Goal: Communication & Community: Answer question/provide support

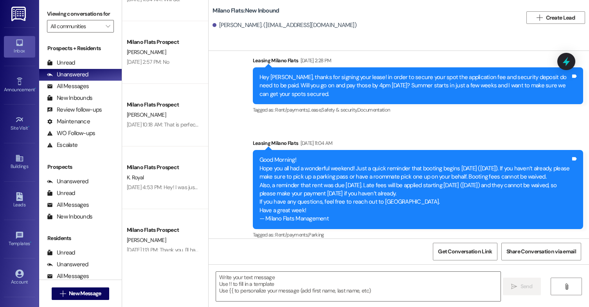
scroll to position [1369, 0]
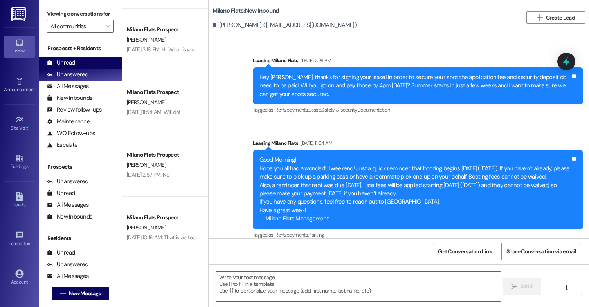
click at [60, 67] on div "Unread" at bounding box center [61, 63] width 28 height 8
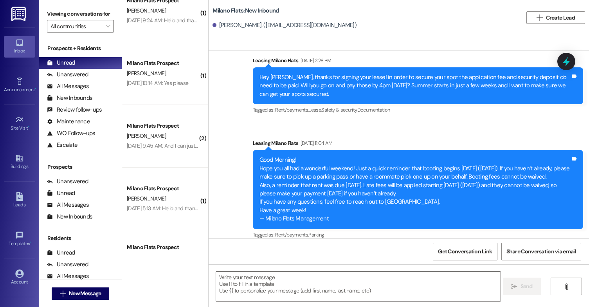
scroll to position [250, 0]
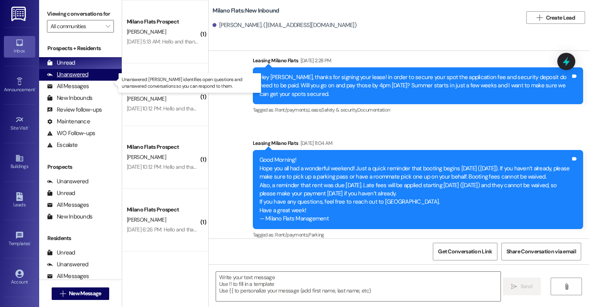
click at [71, 79] on div "Unanswered" at bounding box center [67, 74] width 41 height 8
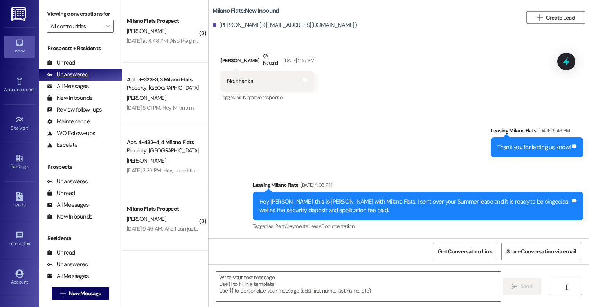
scroll to position [448, 0]
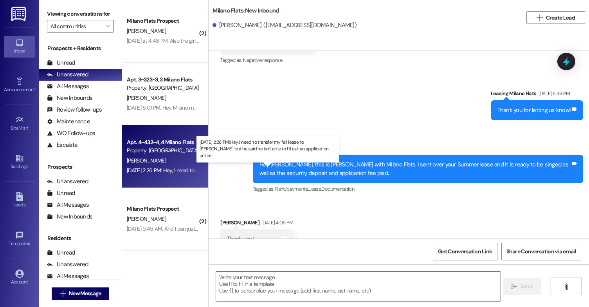
click at [160, 168] on div "[DATE] 2:26 PM: Hey, I need to transfer my fall lease to [PERSON_NAME] but he s…" at bounding box center [269, 170] width 285 height 7
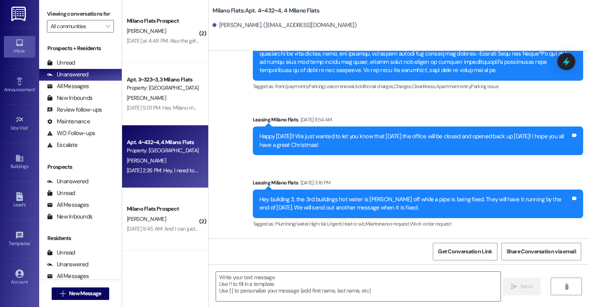
scroll to position [9208, 0]
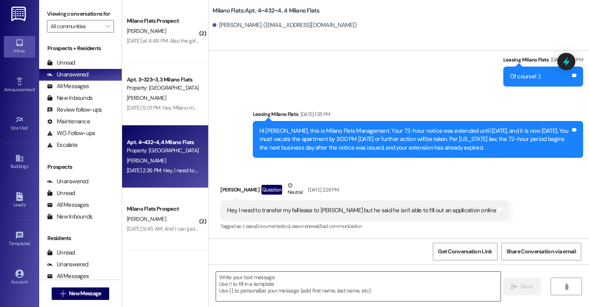
click at [348, 283] on textarea at bounding box center [358, 286] width 285 height 29
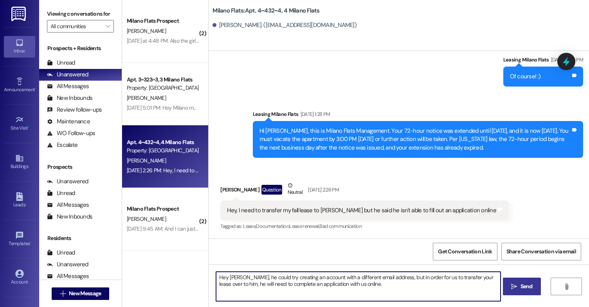
type textarea "Hey [PERSON_NAME], he could try creating an account with a different email addr…"
click at [526, 284] on span "Send" at bounding box center [526, 286] width 12 height 8
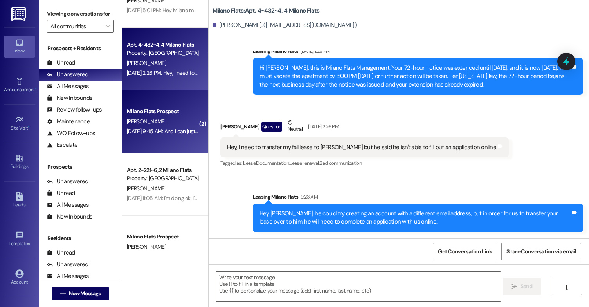
scroll to position [117, 0]
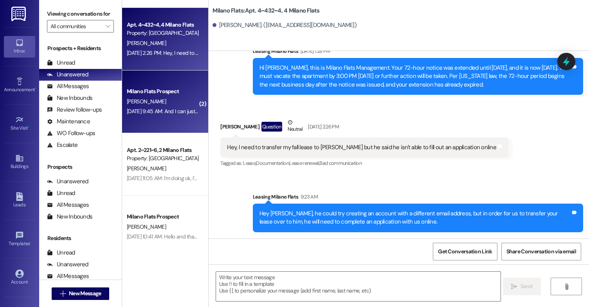
click at [172, 114] on div "[DATE] 9:45 AM: And I can just like resign [DATE] 9:45 AM: And I can just like …" at bounding box center [172, 111] width 91 height 7
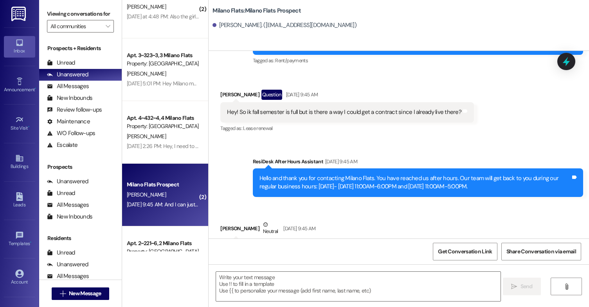
scroll to position [0, 0]
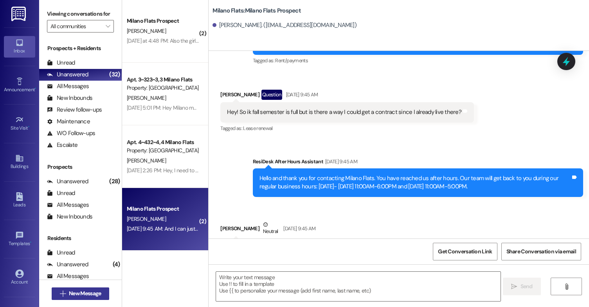
click at [99, 297] on button " New Message" at bounding box center [81, 293] width 58 height 13
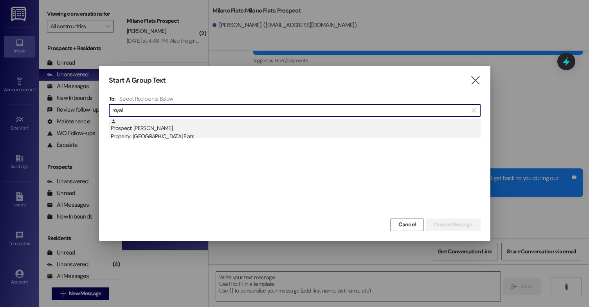
type input "royal"
click at [150, 139] on div "Property: [GEOGRAPHIC_DATA] Flats" at bounding box center [296, 136] width 370 height 8
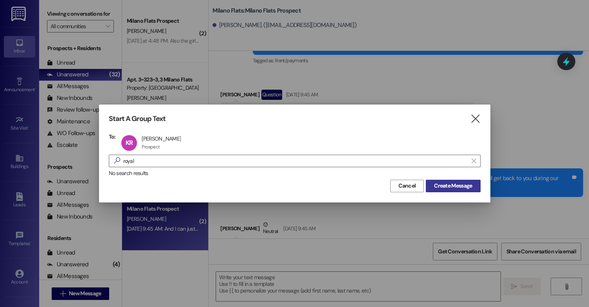
click at [444, 184] on span "Create Message" at bounding box center [453, 186] width 38 height 8
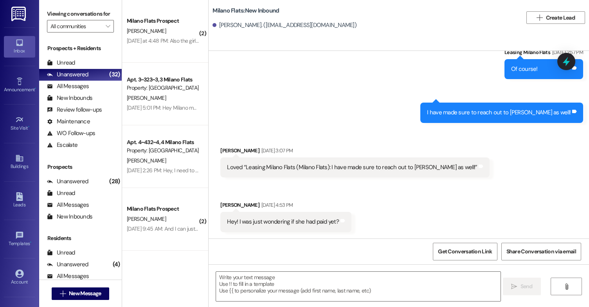
scroll to position [743, 0]
click at [280, 279] on textarea at bounding box center [358, 286] width 285 height 29
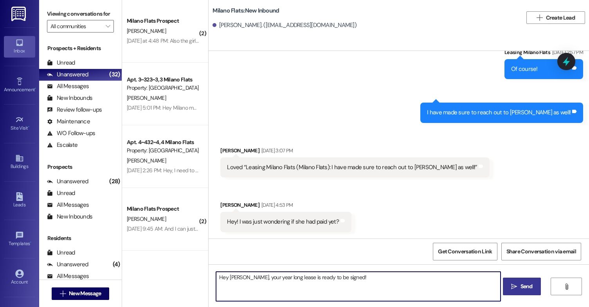
type textarea "Hey [PERSON_NAME], your year long lease is ready to be signed!"
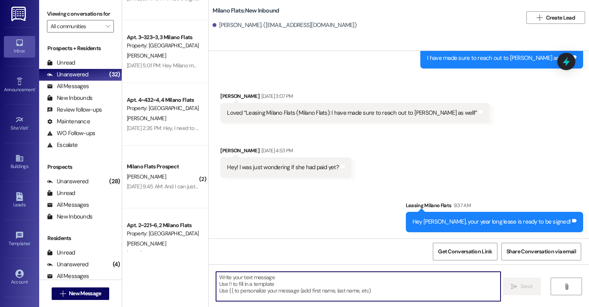
scroll to position [0, 0]
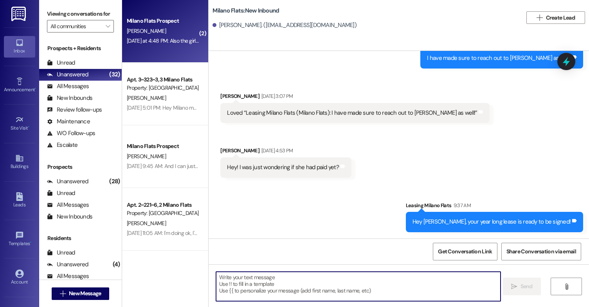
click at [166, 39] on div "[DATE] at 4:48 PM: Also the girl I bought it from said she had reserved a parki…" at bounding box center [302, 40] width 350 height 7
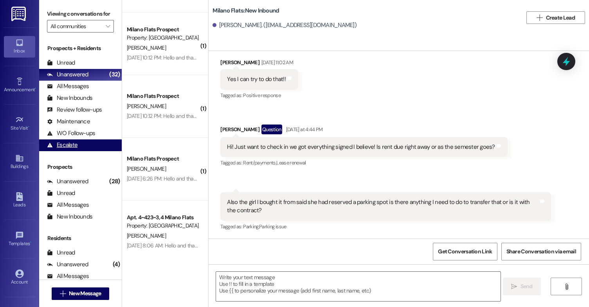
scroll to position [313, 0]
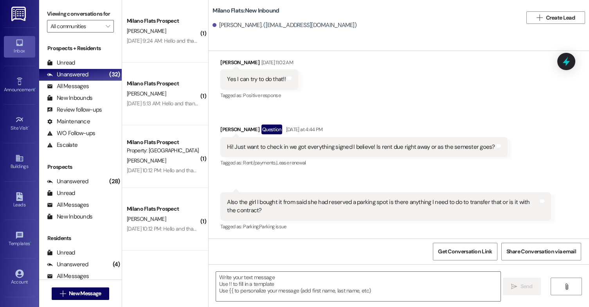
click at [1, 64] on div "Inbox Go to Inbox Announcement • Send A Text Announcement Site Visit • Go to Si…" at bounding box center [19, 153] width 39 height 307
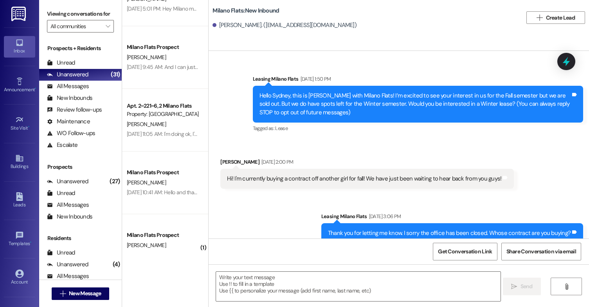
scroll to position [0, 0]
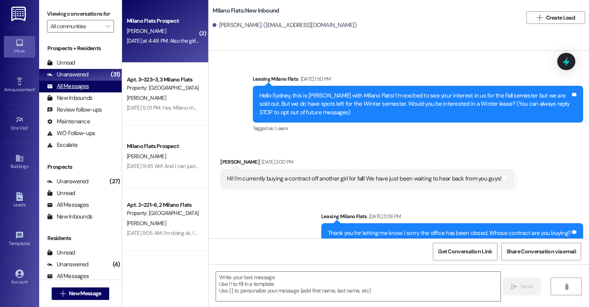
click at [82, 90] on div "All Messages" at bounding box center [68, 86] width 42 height 8
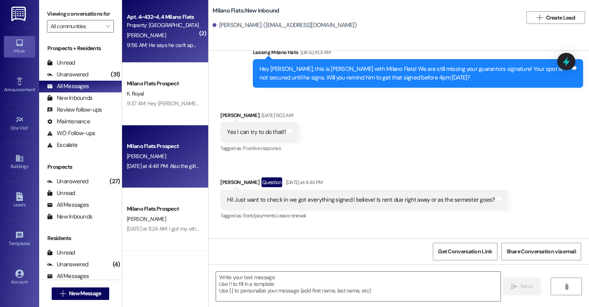
scroll to position [714, 0]
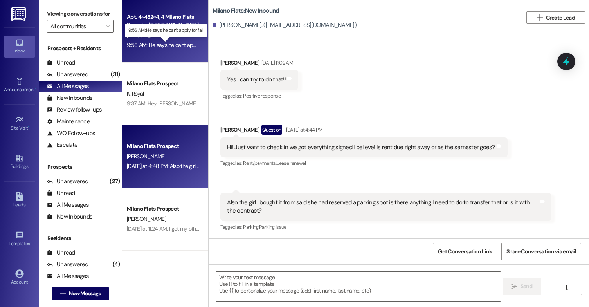
click at [175, 45] on div "9:56 AM: He says he can't apply for fall 9:56 AM: He says he can't apply for fa…" at bounding box center [171, 44] width 88 height 7
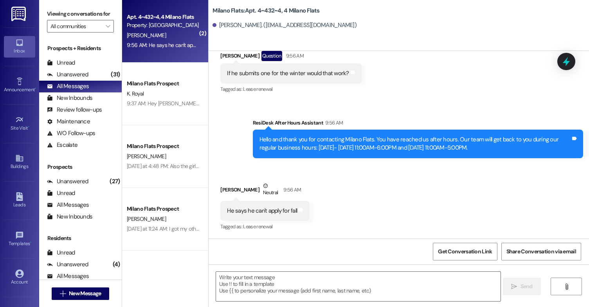
scroll to position [9487, 0]
click at [274, 295] on textarea at bounding box center [358, 286] width 285 height 29
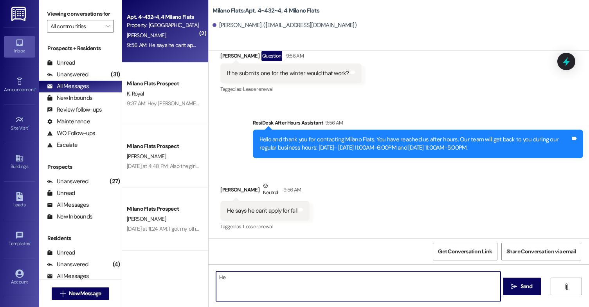
type textarea "H"
type textarea "Yes, I can change it to a Fall on my end, but have him apply and complete an ap…"
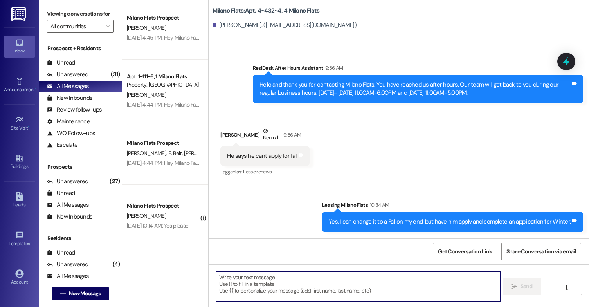
scroll to position [861, 0]
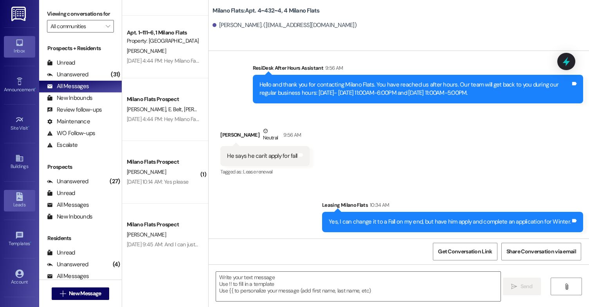
click at [23, 198] on link "Leads" at bounding box center [19, 200] width 31 height 21
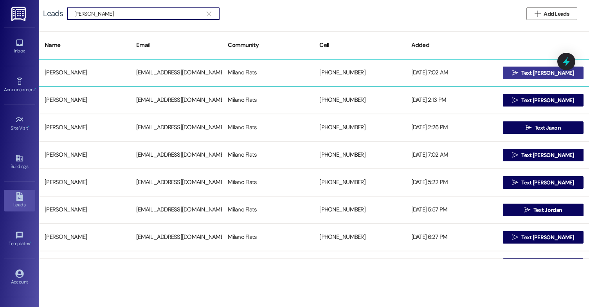
type input "[PERSON_NAME]"
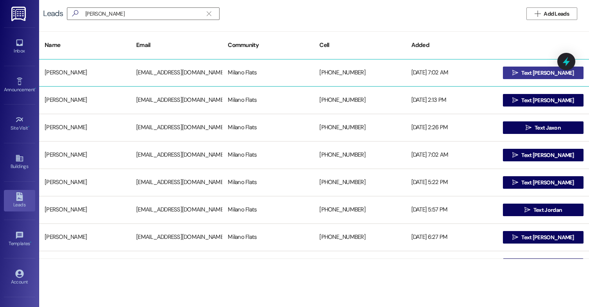
click at [537, 67] on span " Text [PERSON_NAME]" at bounding box center [543, 73] width 65 height 12
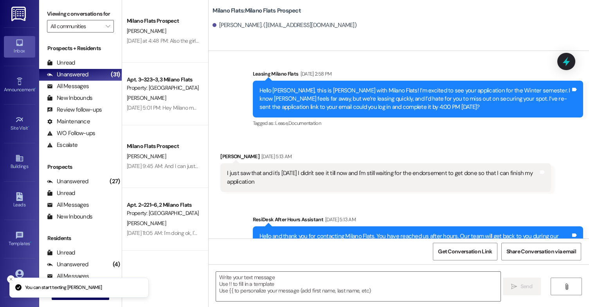
scroll to position [912, 0]
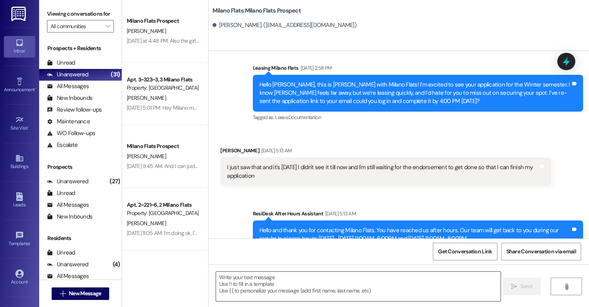
click at [262, 290] on textarea at bounding box center [358, 286] width 285 height 29
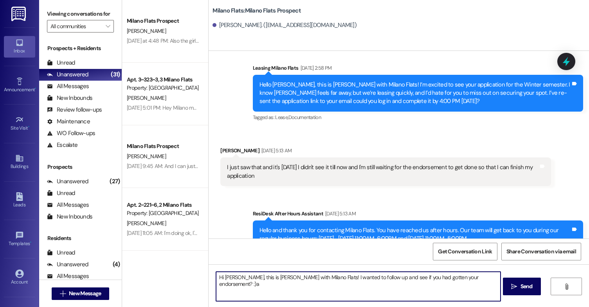
type textarea "Hi [PERSON_NAME], this is [PERSON_NAME] with Milano Flats! I wanted to follow u…"
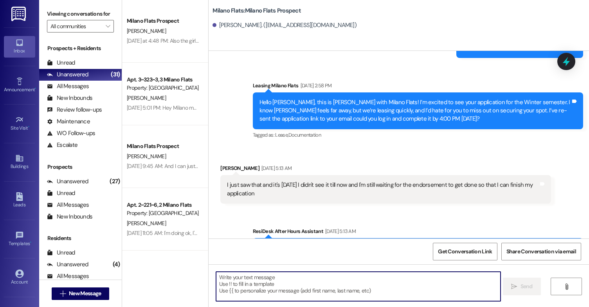
scroll to position [966, 0]
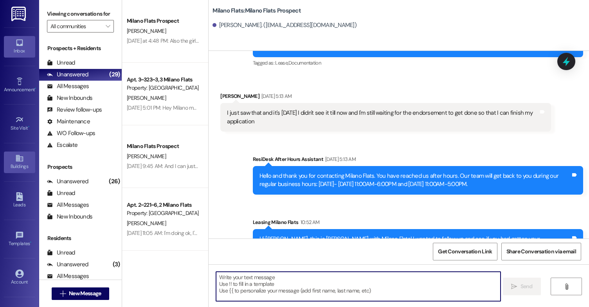
drag, startPoint x: 21, startPoint y: 198, endPoint x: 18, endPoint y: 162, distance: 35.7
click at [21, 198] on icon at bounding box center [19, 196] width 7 height 9
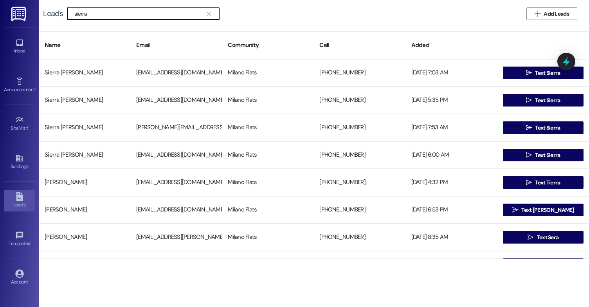
type input "sierra"
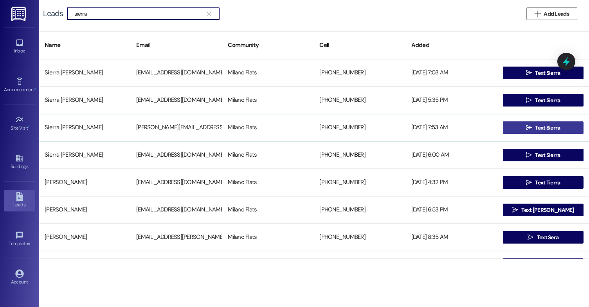
click at [548, 132] on span " Text Sierra" at bounding box center [543, 128] width 38 height 12
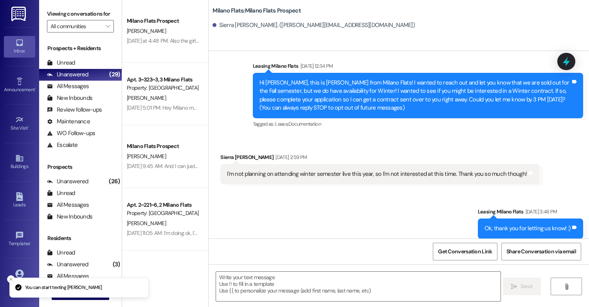
scroll to position [20, 0]
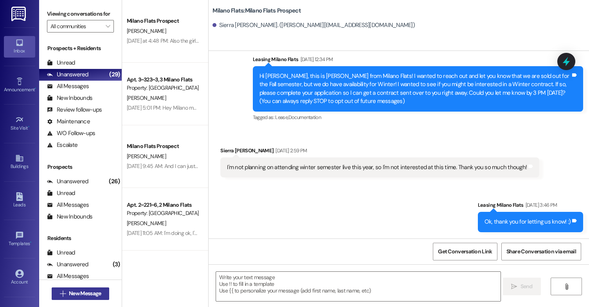
click at [82, 292] on span "New Message" at bounding box center [85, 293] width 32 height 8
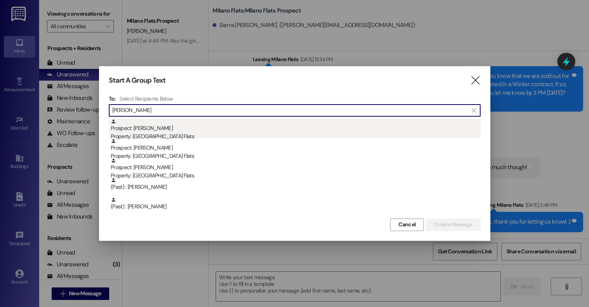
type input "[PERSON_NAME]"
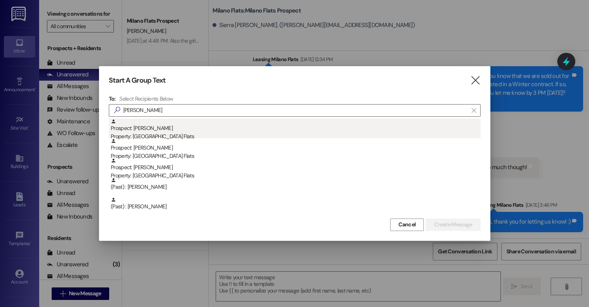
click at [200, 135] on div "Property: [GEOGRAPHIC_DATA] Flats" at bounding box center [296, 136] width 370 height 8
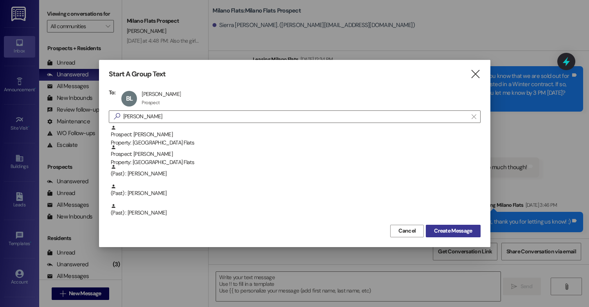
click at [461, 232] on span "Create Message" at bounding box center [453, 231] width 38 height 8
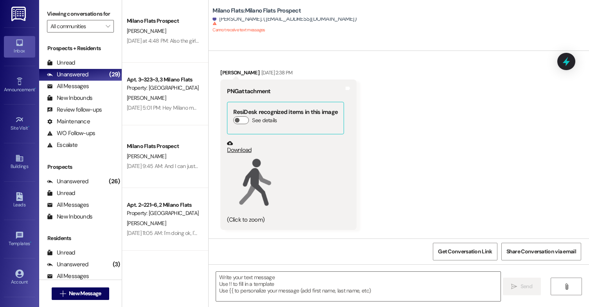
scroll to position [799, 0]
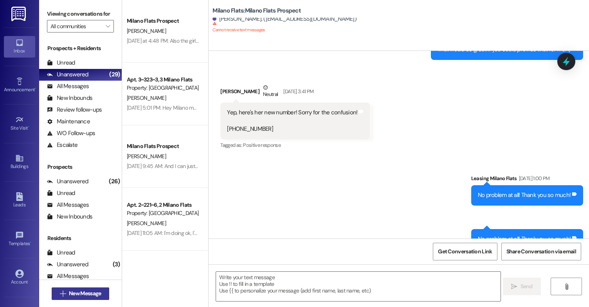
click at [62, 290] on icon "" at bounding box center [63, 293] width 6 height 6
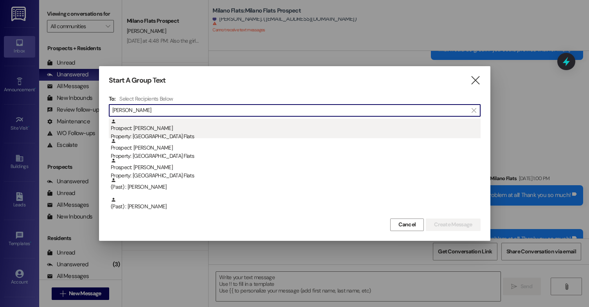
type input "[PERSON_NAME]"
click at [177, 133] on div "Property: [GEOGRAPHIC_DATA] Flats" at bounding box center [296, 136] width 370 height 8
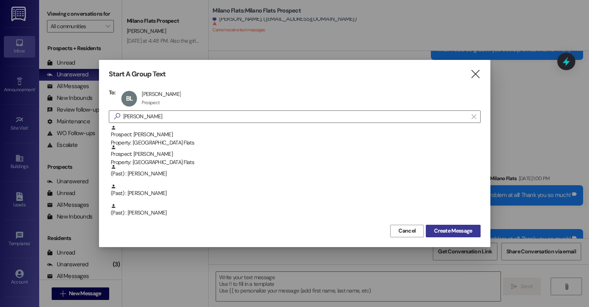
click at [467, 232] on span "Create Message" at bounding box center [453, 231] width 38 height 8
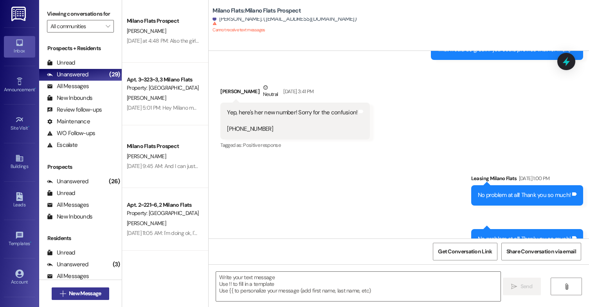
click at [72, 290] on span "New Message" at bounding box center [85, 293] width 32 height 8
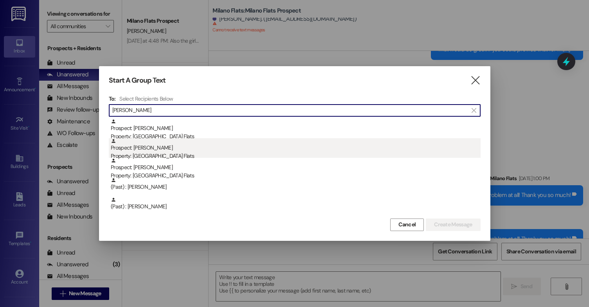
type input "[PERSON_NAME]"
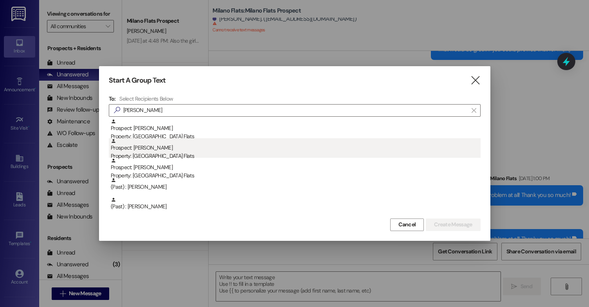
click at [172, 153] on div "Property: [GEOGRAPHIC_DATA] Flats" at bounding box center [296, 156] width 370 height 8
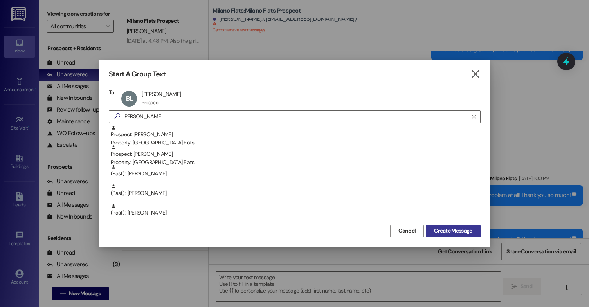
click at [444, 232] on span "Create Message" at bounding box center [453, 231] width 38 height 8
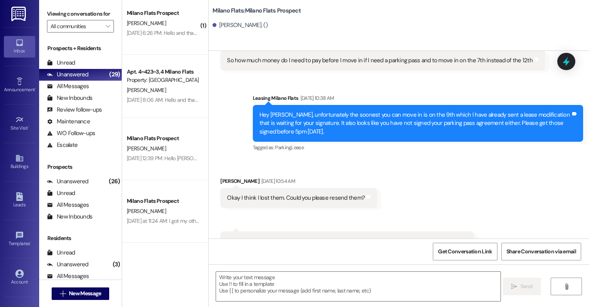
scroll to position [235, 0]
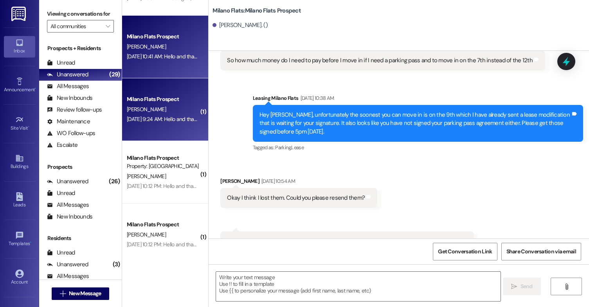
click at [172, 91] on div "Milano Flats Prospect [PERSON_NAME] [DATE] 9:24 AM: Hello and thank you for con…" at bounding box center [165, 109] width 86 height 63
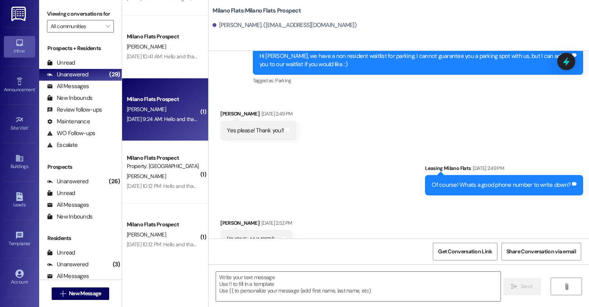
scroll to position [858, 0]
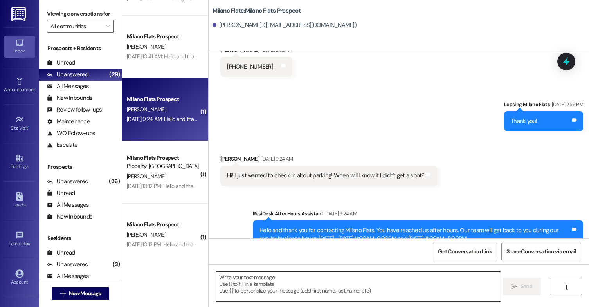
click at [286, 290] on textarea at bounding box center [358, 286] width 285 height 29
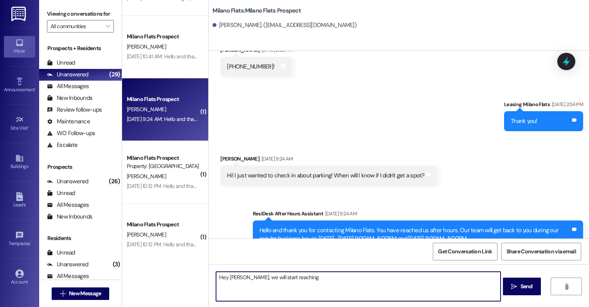
type textarea "Hey [PERSON_NAME], we will start reaching"
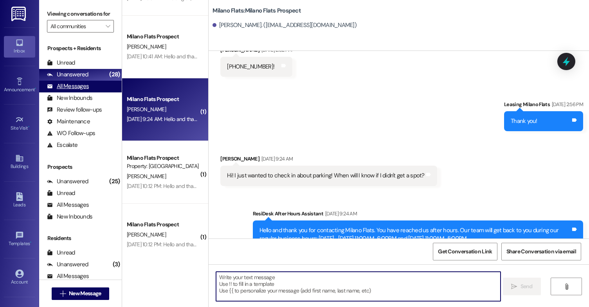
click at [69, 90] on div "All Messages" at bounding box center [68, 86] width 42 height 8
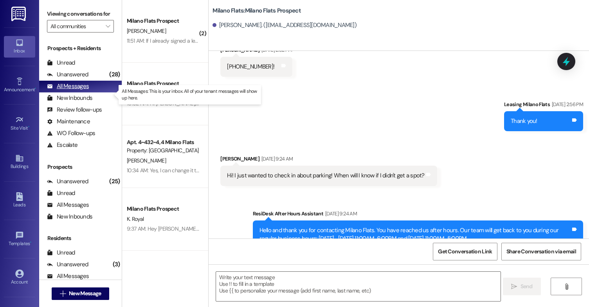
click at [97, 92] on div "All Messages (undefined)" at bounding box center [80, 87] width 83 height 12
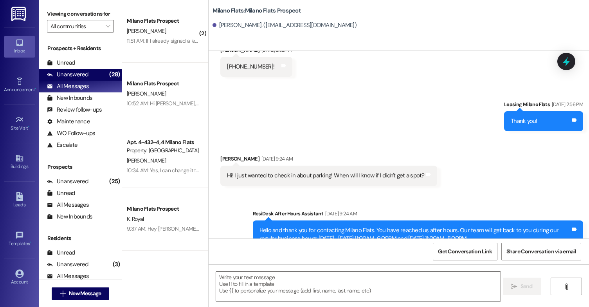
click at [91, 81] on div "Unanswered (28)" at bounding box center [80, 75] width 83 height 12
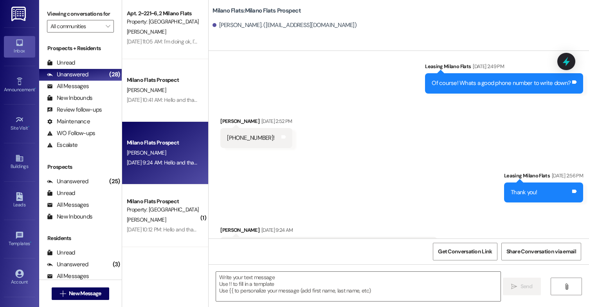
scroll to position [794, 0]
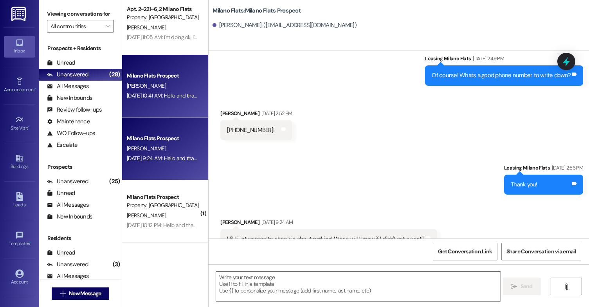
click at [166, 112] on div "Milano Flats Prospect [PERSON_NAME] [DATE] 10:41 AM: Hello and thank you for co…" at bounding box center [165, 86] width 86 height 63
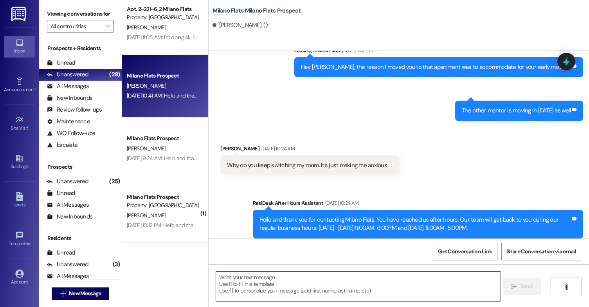
scroll to position [6048, 0]
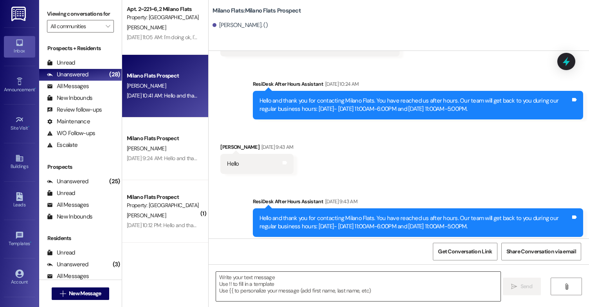
click at [260, 294] on textarea at bounding box center [358, 286] width 285 height 29
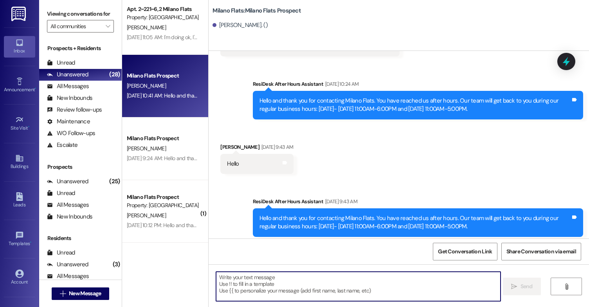
paste textarea "Hi [PERSON_NAME]! Sorry I missed you on the phone [DATE]—I left a voicemail but…"
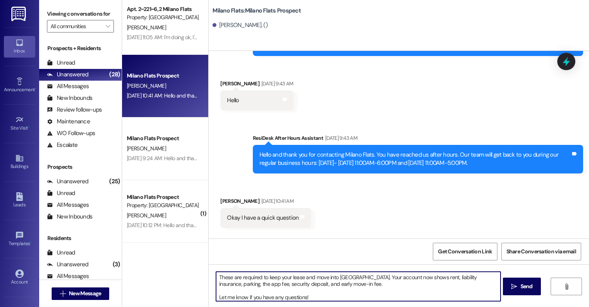
scroll to position [75, 0]
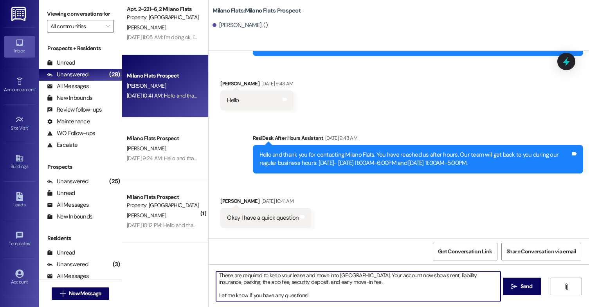
click at [216, 292] on textarea "Hi [PERSON_NAME]! Sorry I missed you on the phone [DATE]—I left a voicemail but…" at bounding box center [358, 286] width 285 height 29
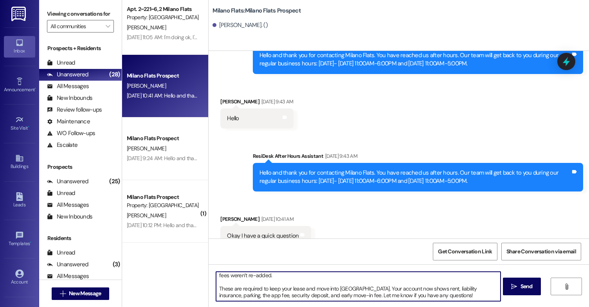
scroll to position [6112, 0]
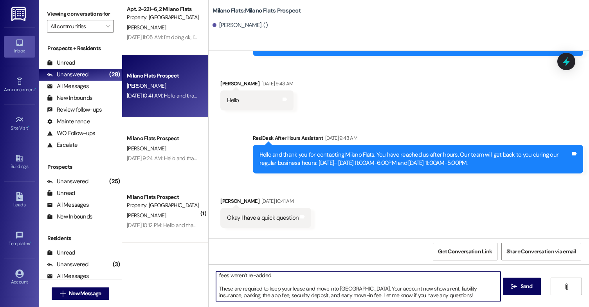
click at [216, 286] on textarea "Hi [PERSON_NAME]! Sorry I missed you on the phone [DATE]—I left a voicemail but…" at bounding box center [358, 286] width 285 height 29
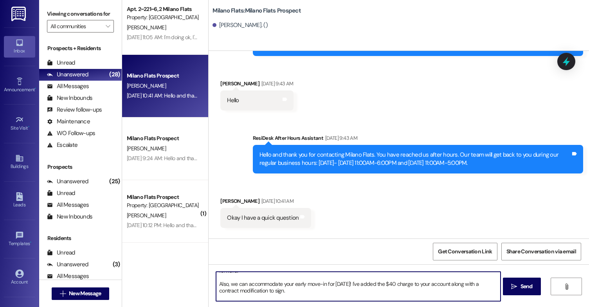
scroll to position [39, 0]
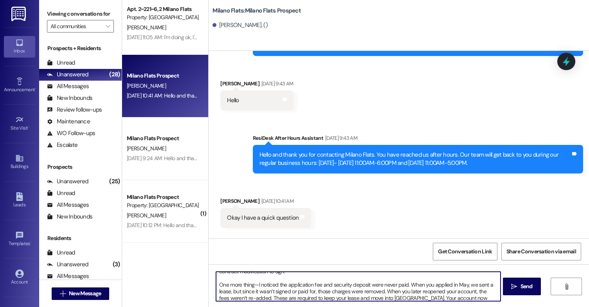
click at [216, 283] on textarea "Hi [PERSON_NAME]! Sorry I missed you on the phone [DATE]—I left a voicemail but…" at bounding box center [358, 286] width 285 height 29
click at [396, 283] on textarea "Hi [PERSON_NAME]! Sorry I missed you on the phone [DATE]—I left a voicemail but…" at bounding box center [358, 286] width 285 height 29
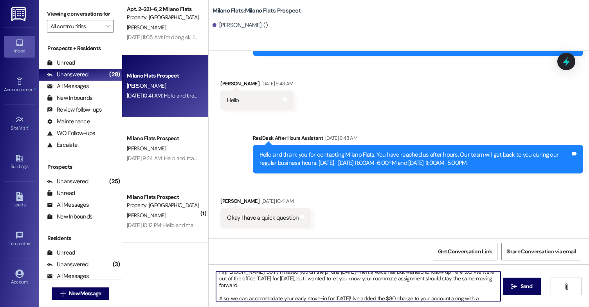
scroll to position [0, 0]
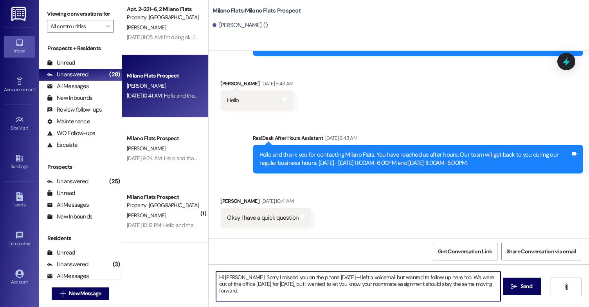
click at [224, 296] on textarea "Hi [PERSON_NAME]! Sorry I missed you on the phone [DATE]—I left a voicemail but…" at bounding box center [358, 286] width 285 height 29
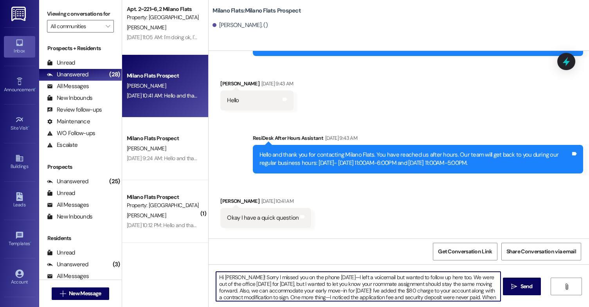
click at [330, 276] on textarea "Hi [PERSON_NAME]! Sorry I missed you on the phone [DATE]—I left a voicemail but…" at bounding box center [358, 286] width 285 height 29
click at [326, 297] on textarea "Hi [PERSON_NAME]! Sorry I missed you on the phone [DATE], I left a voicemail bu…" at bounding box center [358, 286] width 285 height 29
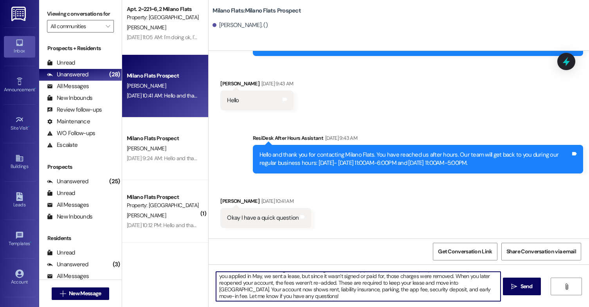
scroll to position [29, 0]
click at [330, 281] on textarea "Hi [PERSON_NAME]! Sorry I missed you on the phone [DATE], I left a voicemail bu…" at bounding box center [358, 286] width 285 height 29
click at [348, 281] on textarea "Hi [PERSON_NAME]! Sorry I missed you on the phone [DATE], I left a voicemail bu…" at bounding box center [358, 286] width 285 height 29
click at [370, 296] on textarea "Hi [PERSON_NAME]! Sorry I missed you on the phone [DATE], I left a voicemail bu…" at bounding box center [358, 286] width 285 height 29
click at [348, 288] on textarea "Hi [PERSON_NAME]! Sorry I missed you on the phone [DATE], I left a voicemail bu…" at bounding box center [358, 286] width 285 height 29
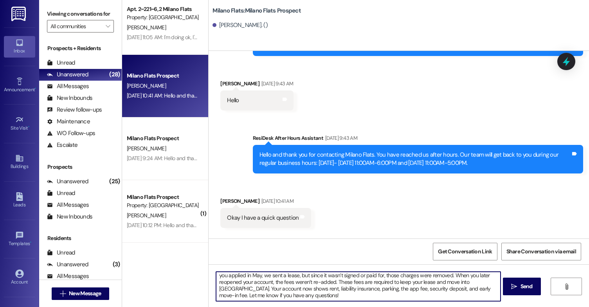
click at [349, 288] on textarea "Hi [PERSON_NAME]! Sorry I missed you on the phone [DATE], I left a voicemail bu…" at bounding box center [358, 286] width 285 height 29
click at [371, 293] on textarea "Hi [PERSON_NAME]! Sorry I missed you on the phone [DATE], I left a voicemail bu…" at bounding box center [358, 286] width 285 height 29
type textarea "Hi [PERSON_NAME]! Sorry I missed you on the phone [DATE], I left a voicemail bu…"
click at [521, 290] on span "Send" at bounding box center [526, 286] width 12 height 8
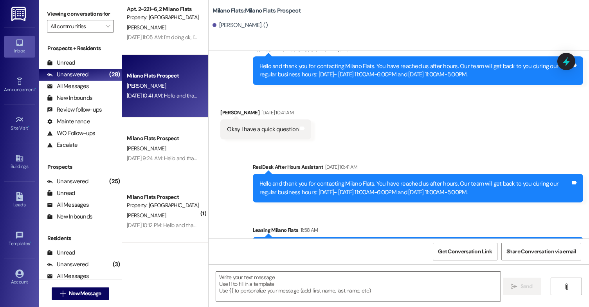
scroll to position [6217, 0]
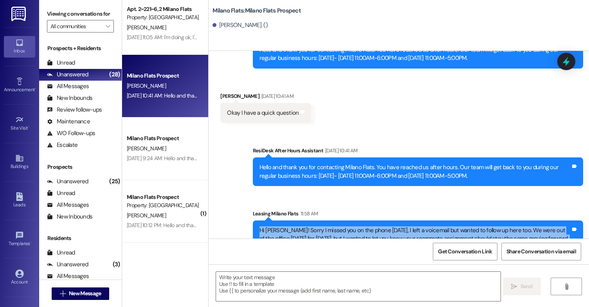
drag, startPoint x: 566, startPoint y: 218, endPoint x: 255, endPoint y: 167, distance: 315.2
click at [259, 226] on div "Hi [PERSON_NAME]! Sorry I missed you on the phone [DATE], I left a voicemail bu…" at bounding box center [414, 259] width 311 height 67
copy div "Hi [PERSON_NAME]! Sorry I missed you on the phone [DATE], I left a voicemail bu…"
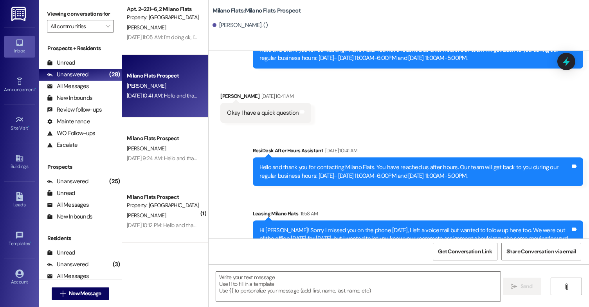
click at [385, 209] on div "Leasing Milano Flats 11:58 AM" at bounding box center [418, 214] width 330 height 11
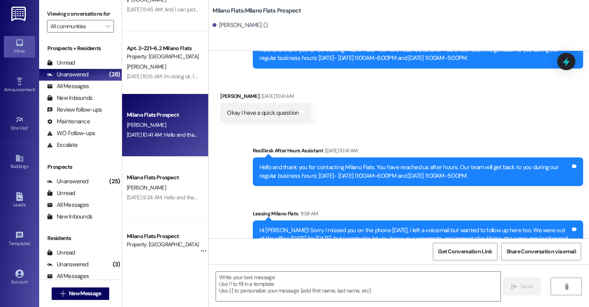
scroll to position [391, 0]
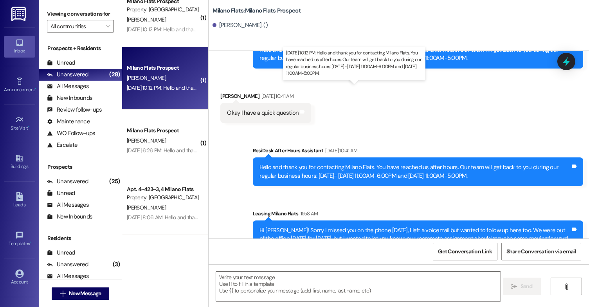
click at [180, 85] on div "[DATE] 10:12 PM: Hello and thank you for contacting Milano Flats. You have reac…" at bounding box center [380, 87] width 507 height 7
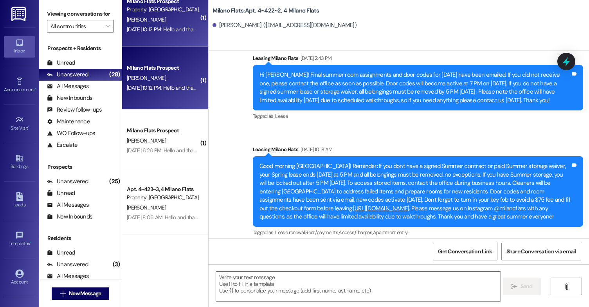
scroll to position [22357, 0]
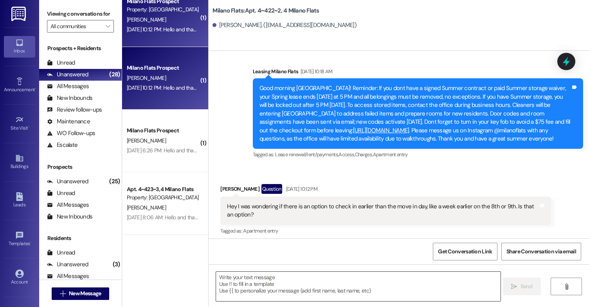
click at [252, 279] on textarea at bounding box center [358, 286] width 285 height 29
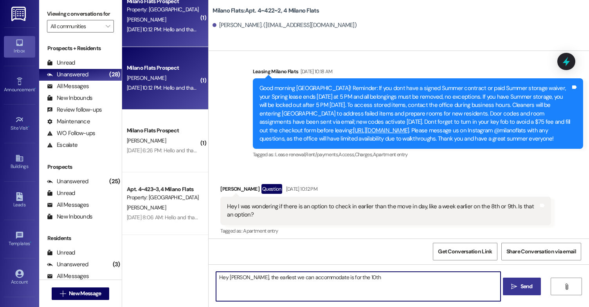
type textarea "Hey [PERSON_NAME], the earliest we can accommodate is for the 10th"
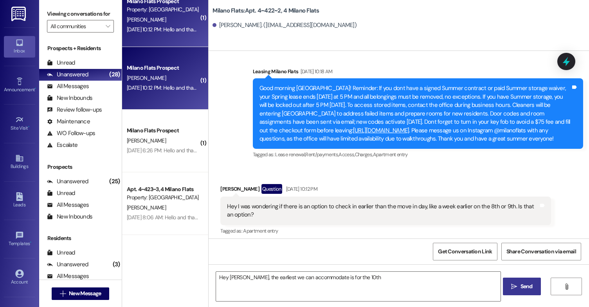
click at [522, 288] on span "Send" at bounding box center [526, 286] width 12 height 8
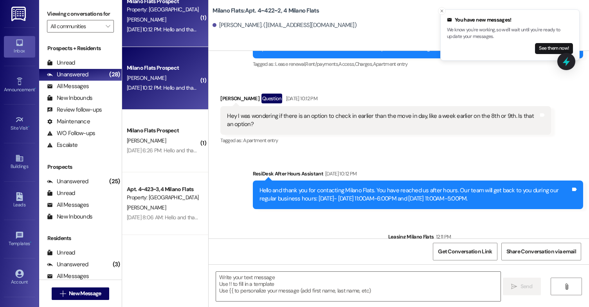
scroll to position [22466, 0]
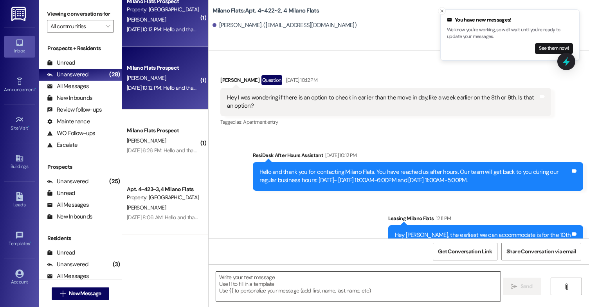
click at [297, 275] on textarea at bounding box center [358, 286] width 285 height 29
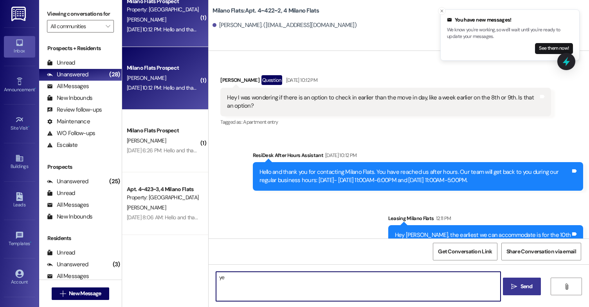
type textarea "y"
type textarea "Yes! A $20 per day early move in fee"
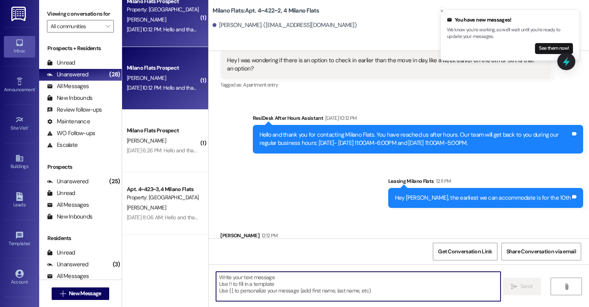
scroll to position [22520, 0]
